Goal: Information Seeking & Learning: Learn about a topic

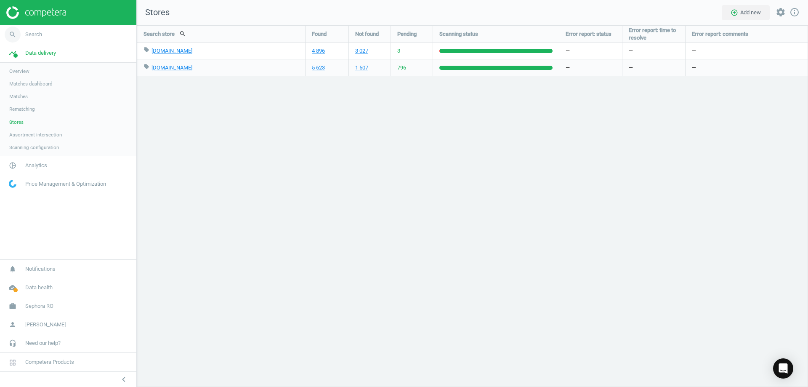
scroll to position [375, 684]
click at [47, 47] on link "timeline Data delivery" at bounding box center [68, 53] width 136 height 19
drag, startPoint x: 44, startPoint y: 53, endPoint x: 47, endPoint y: 47, distance: 6.0
click at [47, 47] on link "timeline Data delivery" at bounding box center [68, 53] width 136 height 19
click at [21, 70] on span "Overview" at bounding box center [19, 71] width 20 height 7
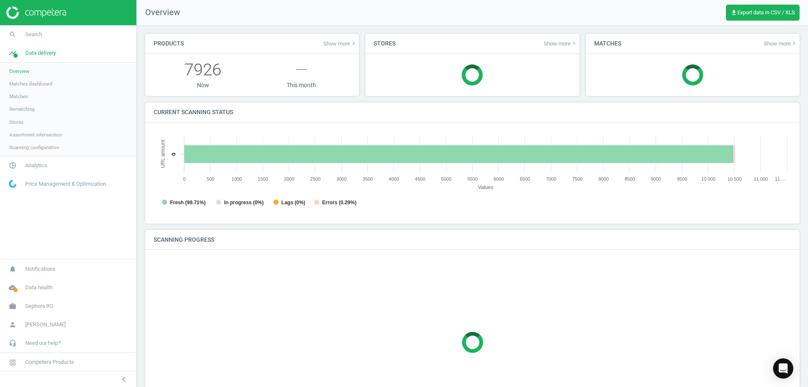
scroll to position [4, 4]
click at [47, 304] on span "Sephora RO" at bounding box center [39, 306] width 28 height 8
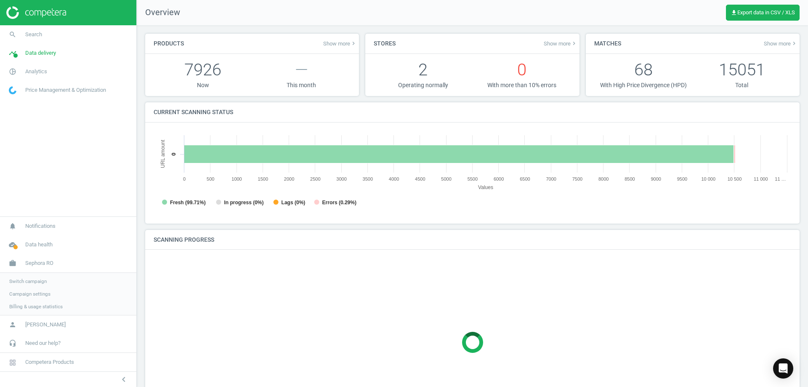
click at [25, 282] on span "Switch campaign" at bounding box center [27, 281] width 37 height 7
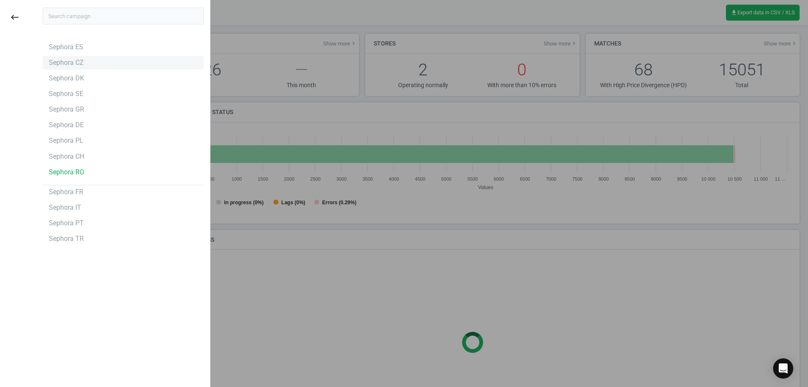
click at [77, 62] on div "Sephora CZ" at bounding box center [66, 62] width 35 height 9
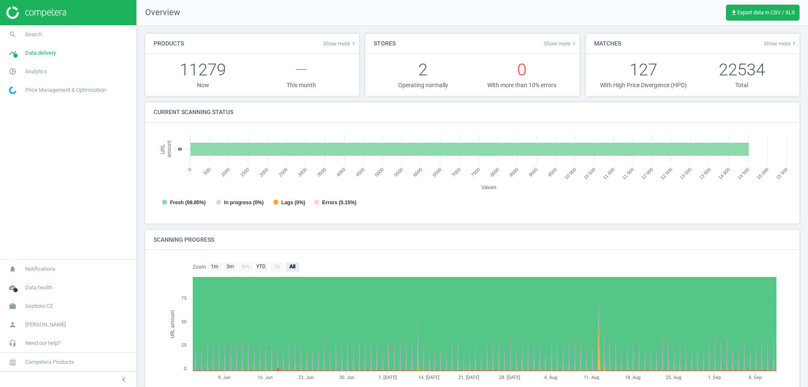
scroll to position [181, 644]
click at [18, 34] on icon "search" at bounding box center [13, 35] width 16 height 16
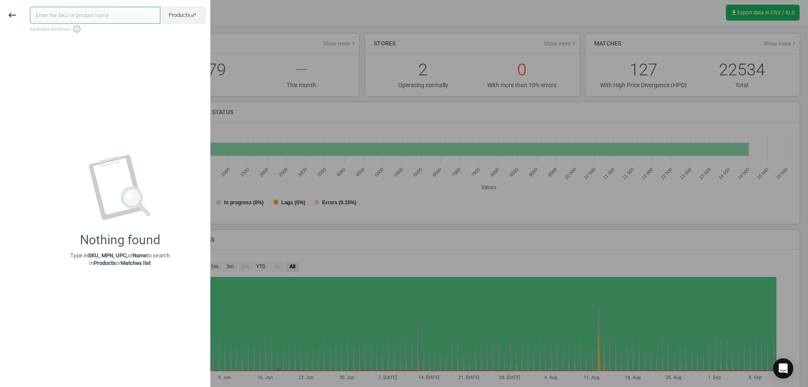
click at [72, 10] on input "text" at bounding box center [95, 15] width 130 height 17
paste input "542456"
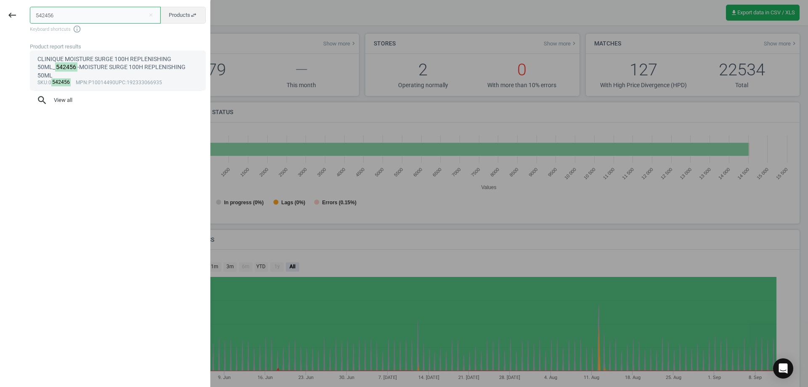
type input "542456"
click at [121, 70] on div "CLINIQUE MOISTURE SURGE 100H REPLENISHING 50ML_ 542456 -MOISTURE SURGE 100H REP…" at bounding box center [117, 67] width 161 height 24
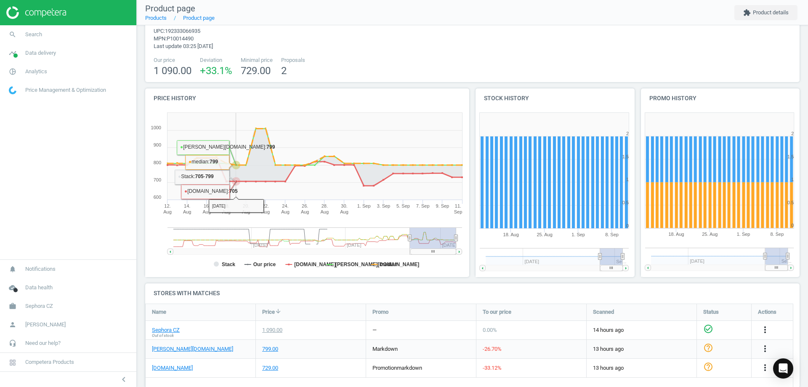
scroll to position [50, 0]
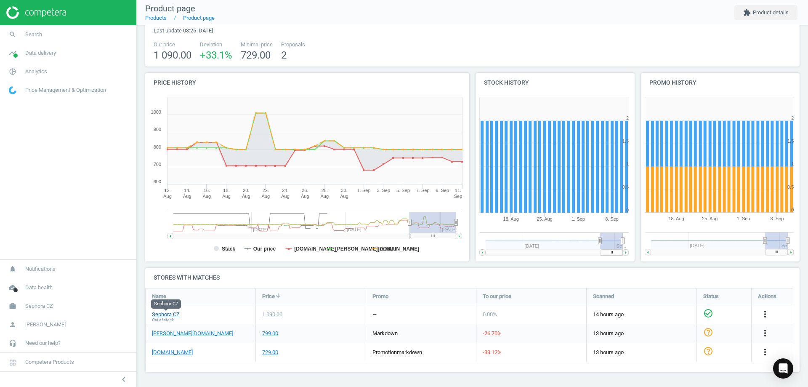
click at [155, 312] on link "Sephora CZ" at bounding box center [166, 315] width 28 height 8
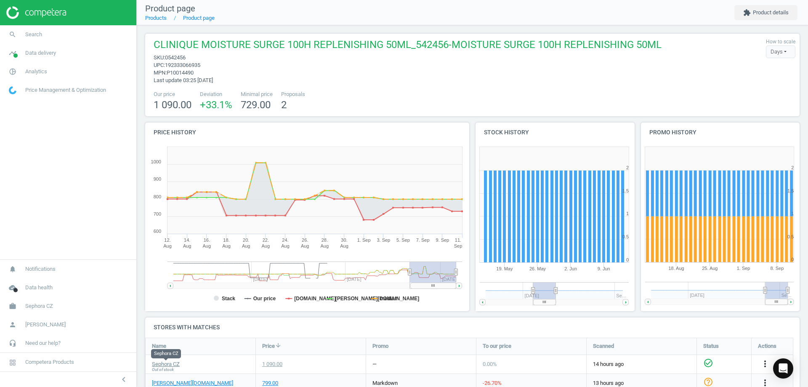
drag, startPoint x: 599, startPoint y: 292, endPoint x: 555, endPoint y: 291, distance: 43.8
click at [532, 300] on icon "Created with Highstock 6.2.0 0 0.5 1 1.5 2 2.5 9. Jun 2. Jun 26. May 19. May Ma…" at bounding box center [553, 227] width 157 height 168
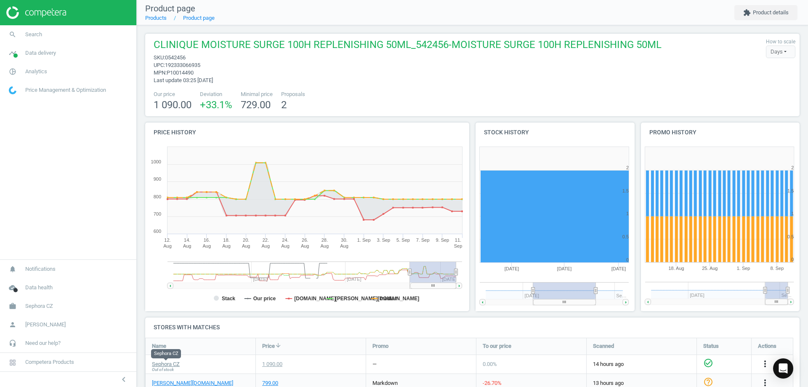
drag, startPoint x: 552, startPoint y: 289, endPoint x: 609, endPoint y: 288, distance: 56.8
click at [609, 288] on g at bounding box center [554, 293] width 149 height 23
drag, startPoint x: 572, startPoint y: 290, endPoint x: 553, endPoint y: 290, distance: 19.0
click at [556, 293] on rect at bounding box center [549, 290] width 63 height 17
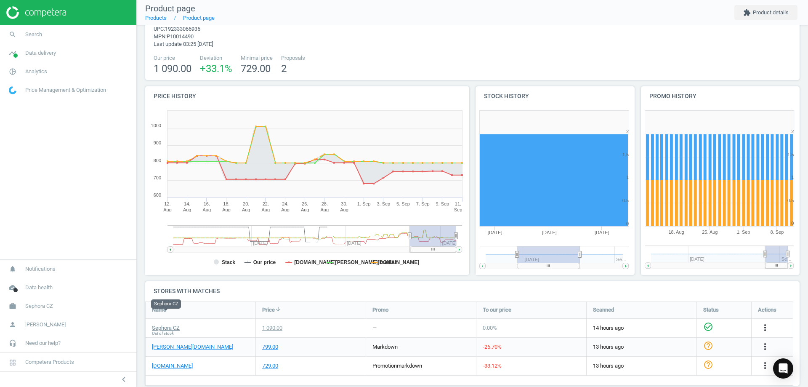
scroll to position [50, 0]
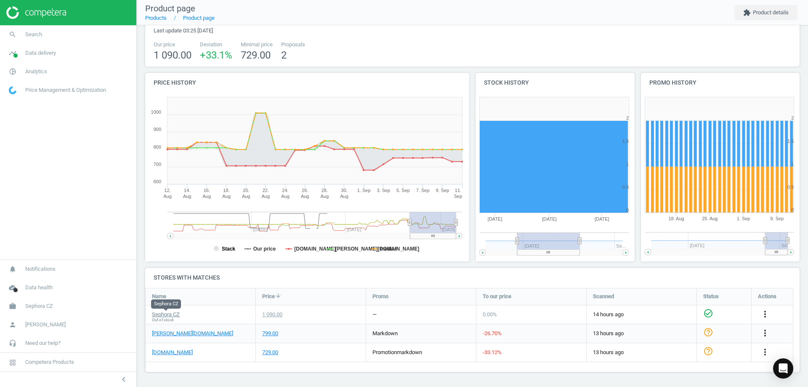
click at [227, 249] on tspan "Stack" at bounding box center [228, 249] width 13 height 6
drag, startPoint x: 239, startPoint y: 247, endPoint x: 215, endPoint y: 252, distance: 24.5
click at [217, 251] on rect at bounding box center [305, 177] width 321 height 168
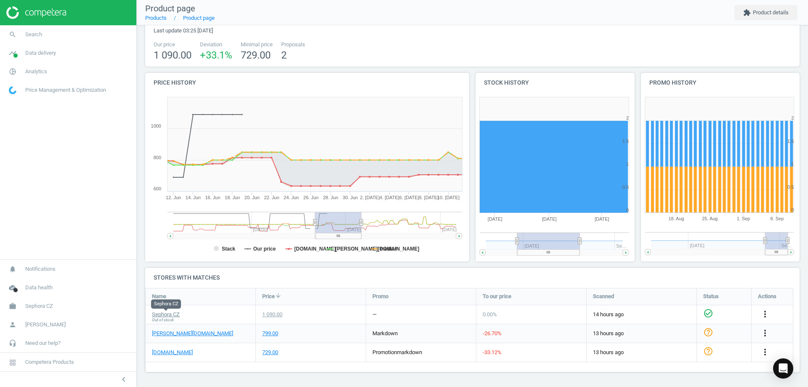
drag, startPoint x: 431, startPoint y: 222, endPoint x: 336, endPoint y: 242, distance: 97.1
click at [336, 242] on icon "Created with Highstock 6.2.0 Stack Our price notino.cz douglas.cz median 10. Ju…" at bounding box center [305, 177] width 321 height 168
